Goal: Transaction & Acquisition: Purchase product/service

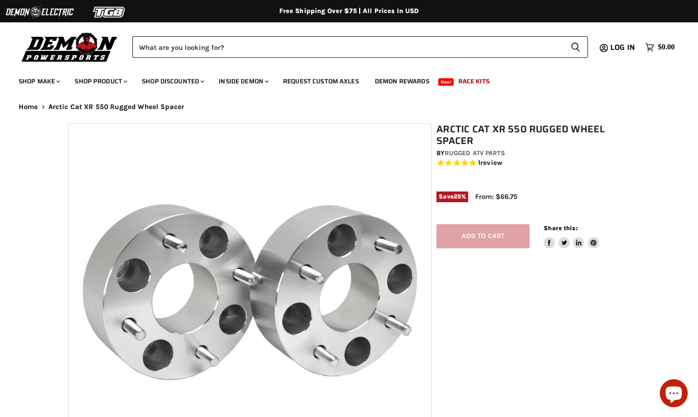
select select "******"
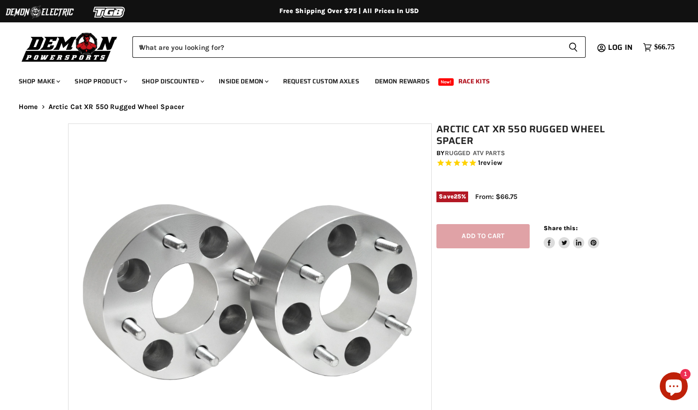
select select "******"
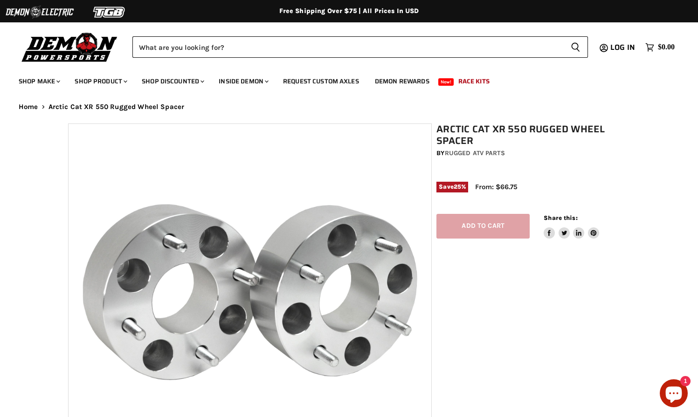
select select "******"
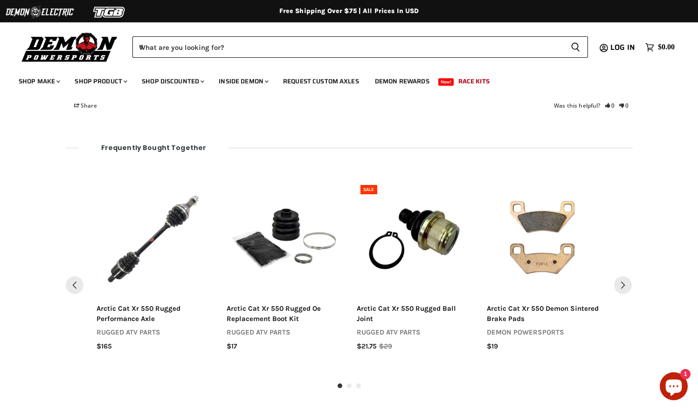
scroll to position [1047, 0]
